Goal: Use online tool/utility: Utilize a website feature to perform a specific function

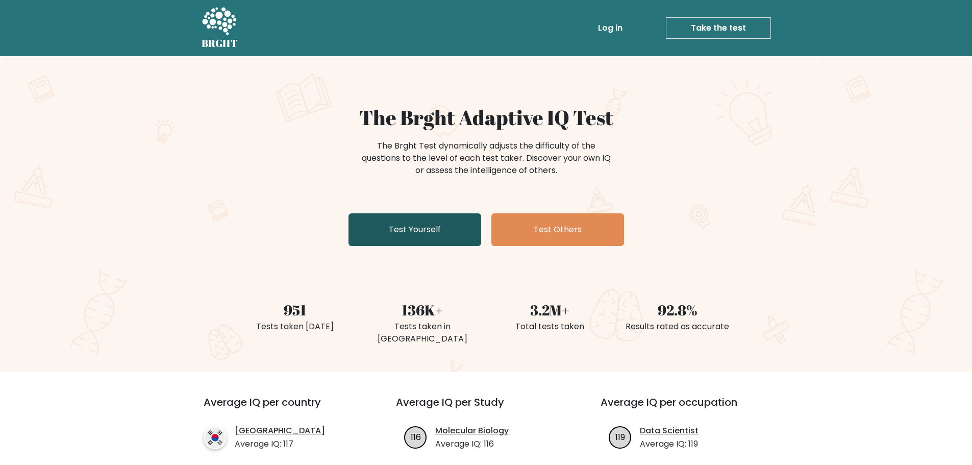
click at [416, 236] on link "Test Yourself" at bounding box center [414, 229] width 133 height 33
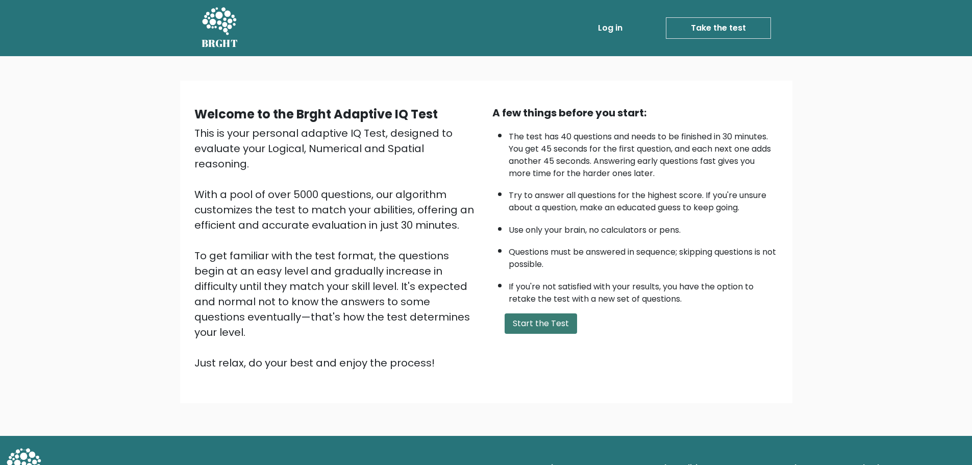
click at [562, 327] on button "Start the Test" at bounding box center [540, 323] width 72 height 20
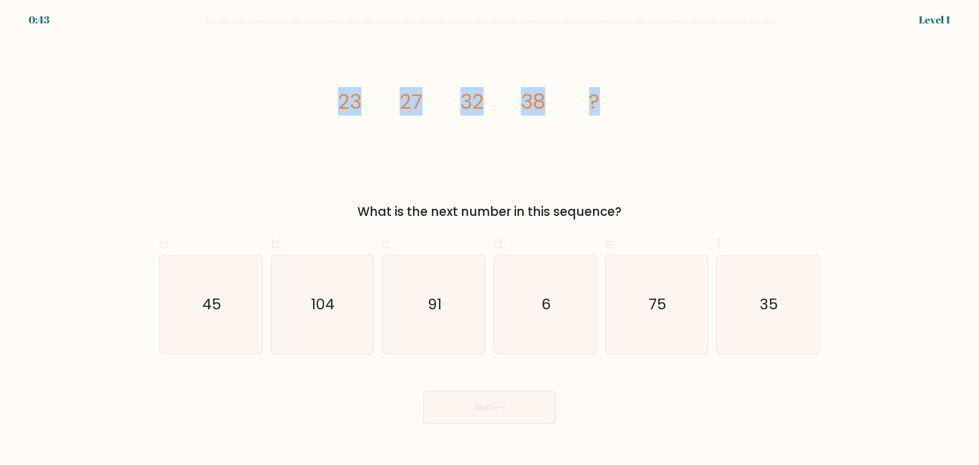
drag, startPoint x: 382, startPoint y: 105, endPoint x: 685, endPoint y: 105, distance: 302.5
click at [685, 105] on div "image/svg+xml 23 27 32 38 ? What is the next number in this sequence?" at bounding box center [489, 130] width 673 height 182
click at [711, 105] on div "image/svg+xml 23 27 32 38 ? What is the next number in this sequence?" at bounding box center [489, 130] width 673 height 182
click at [201, 308] on icon "45" at bounding box center [211, 304] width 98 height 98
click at [490, 239] on input "a. 45" at bounding box center [490, 236] width 1 height 7
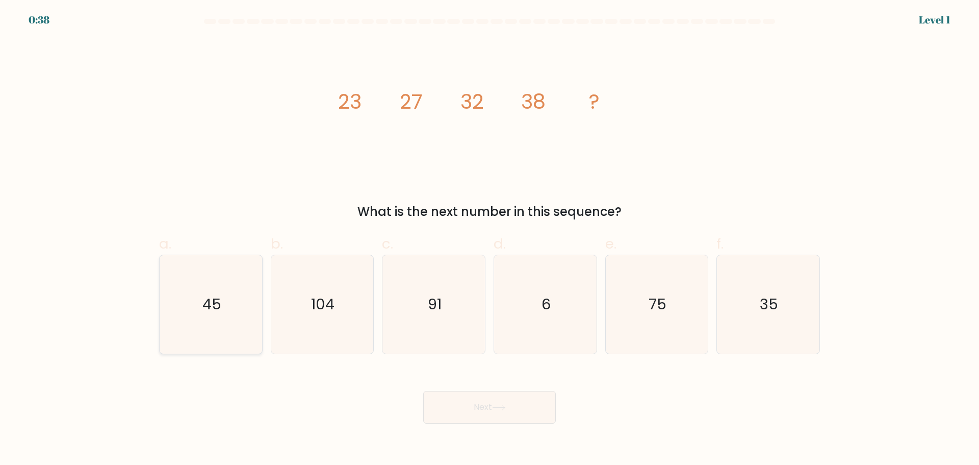
radio input "true"
click at [490, 409] on button "Next" at bounding box center [489, 407] width 133 height 33
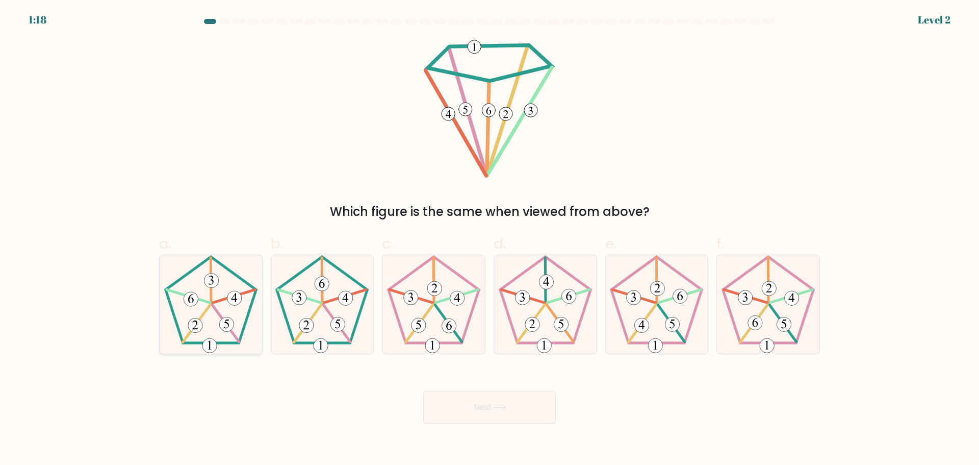
click at [217, 333] on icon at bounding box center [211, 304] width 98 height 98
click at [490, 239] on input "a." at bounding box center [490, 236] width 1 height 7
radio input "true"
click at [447, 404] on button "Next" at bounding box center [489, 407] width 133 height 33
